Goal: Task Accomplishment & Management: Manage account settings

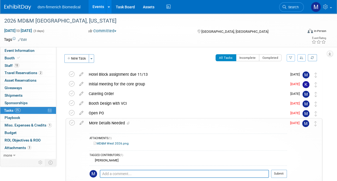
click at [297, 124] on span "[DATE]" at bounding box center [296, 123] width 12 height 4
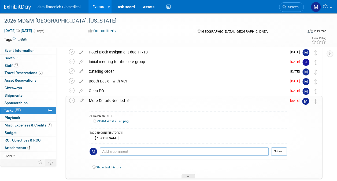
scroll to position [52, 0]
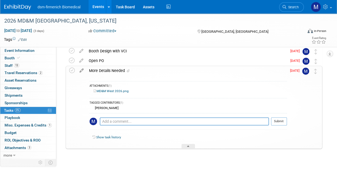
click at [81, 70] on icon at bounding box center [81, 69] width 9 height 7
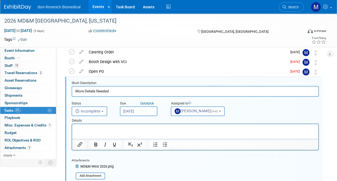
scroll to position [0, 0]
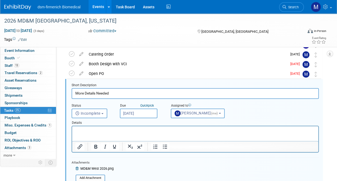
click at [150, 112] on input "[DATE]" at bounding box center [138, 113] width 37 height 10
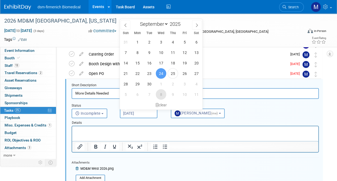
click at [161, 95] on span "8" at bounding box center [161, 94] width 10 height 10
type input "[DATE]"
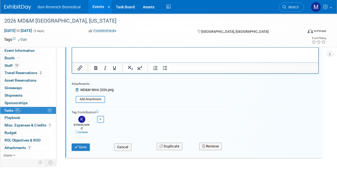
scroll to position [123, 0]
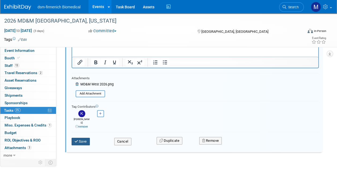
click at [78, 138] on button "Save" at bounding box center [81, 140] width 18 height 7
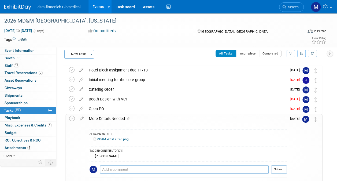
scroll to position [0, 0]
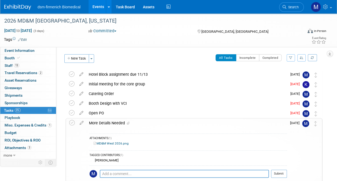
click at [18, 110] on span "0%" at bounding box center [18, 110] width 6 height 4
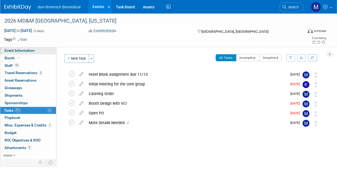
click at [19, 49] on span "Event Information" at bounding box center [20, 50] width 30 height 4
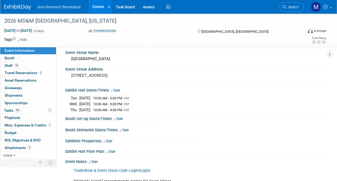
scroll to position [27, 0]
